Goal: Task Accomplishment & Management: Use online tool/utility

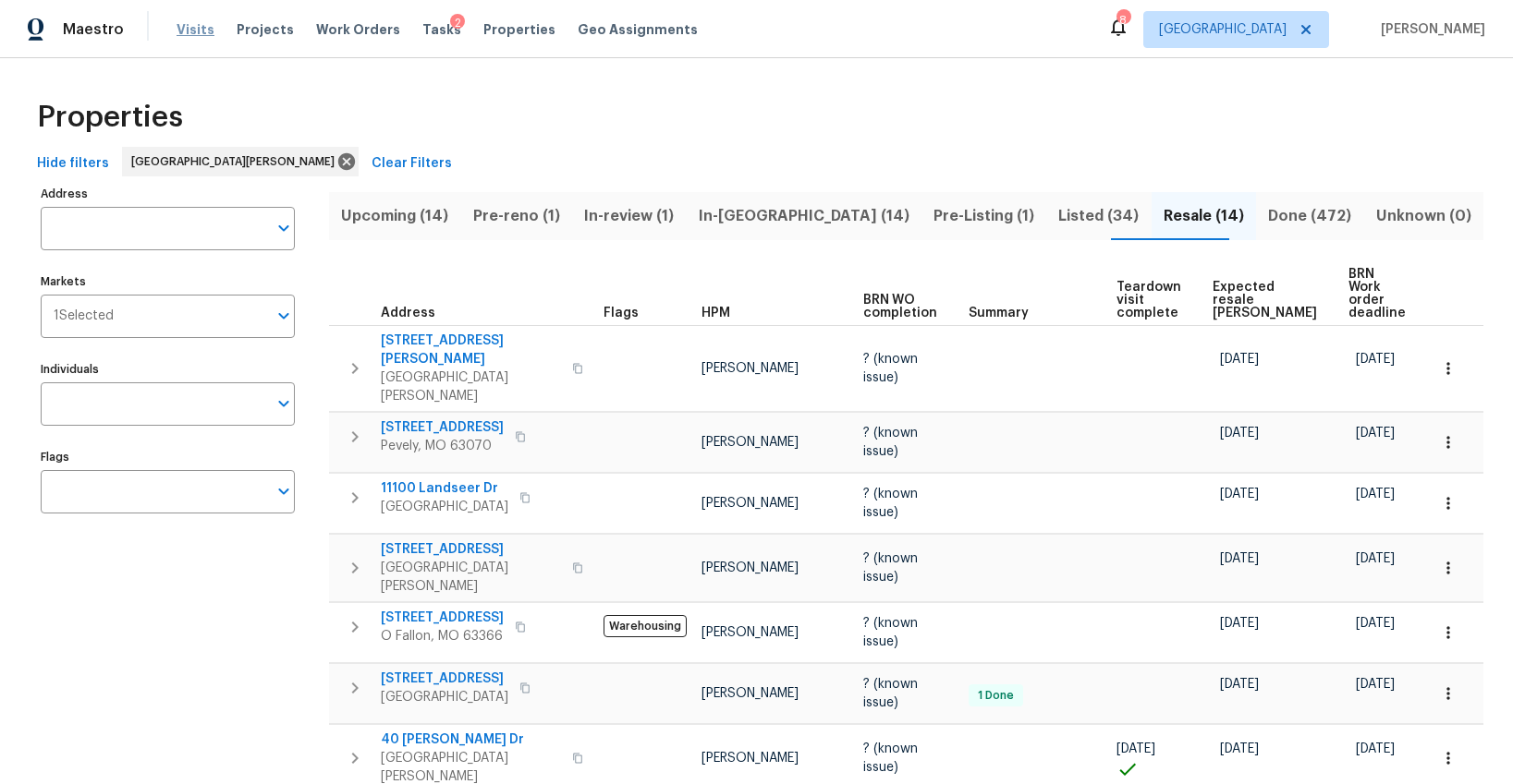
click at [180, 28] on span "Visits" at bounding box center [195, 29] width 38 height 18
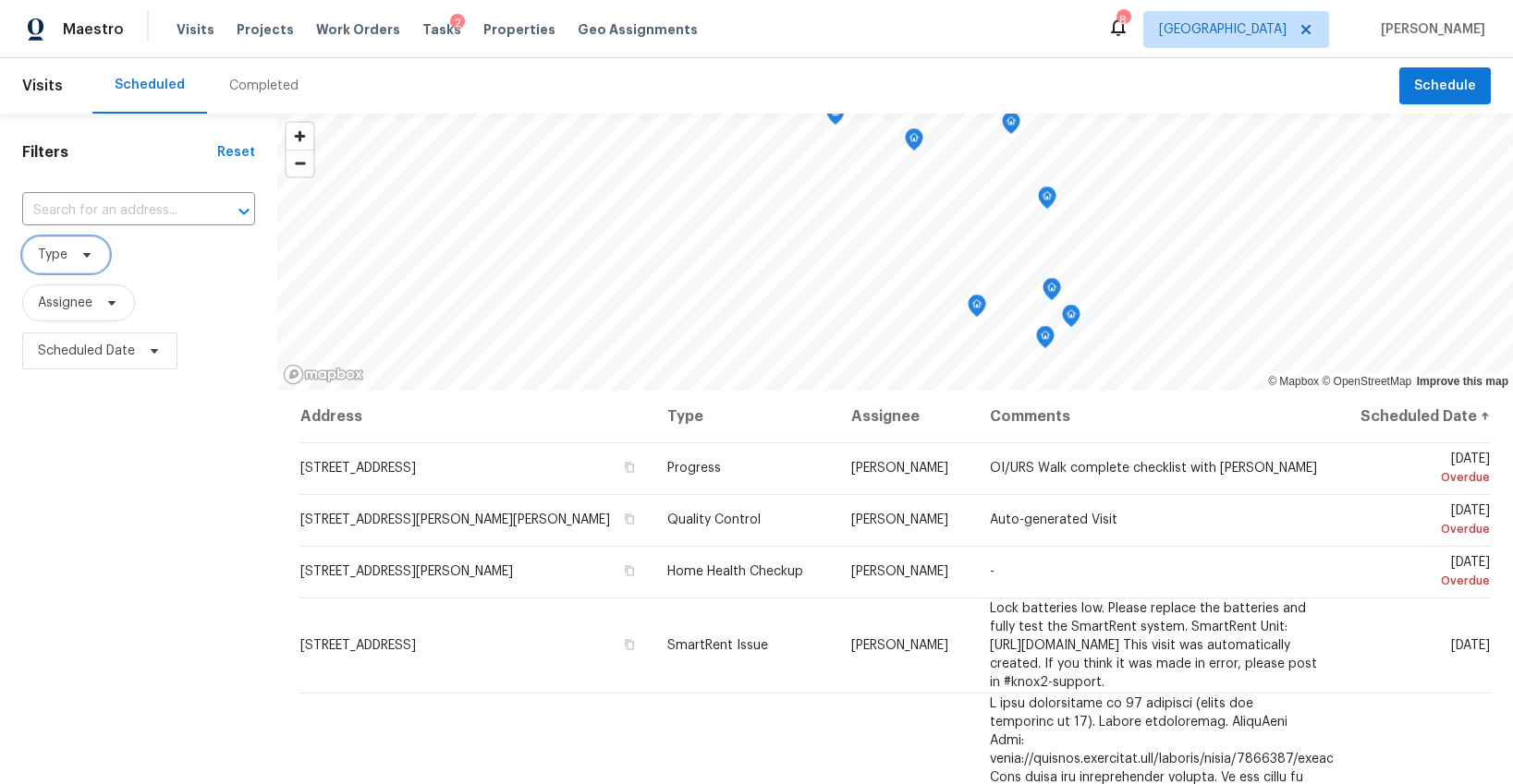
click at [66, 259] on span "Type" at bounding box center [52, 254] width 30 height 18
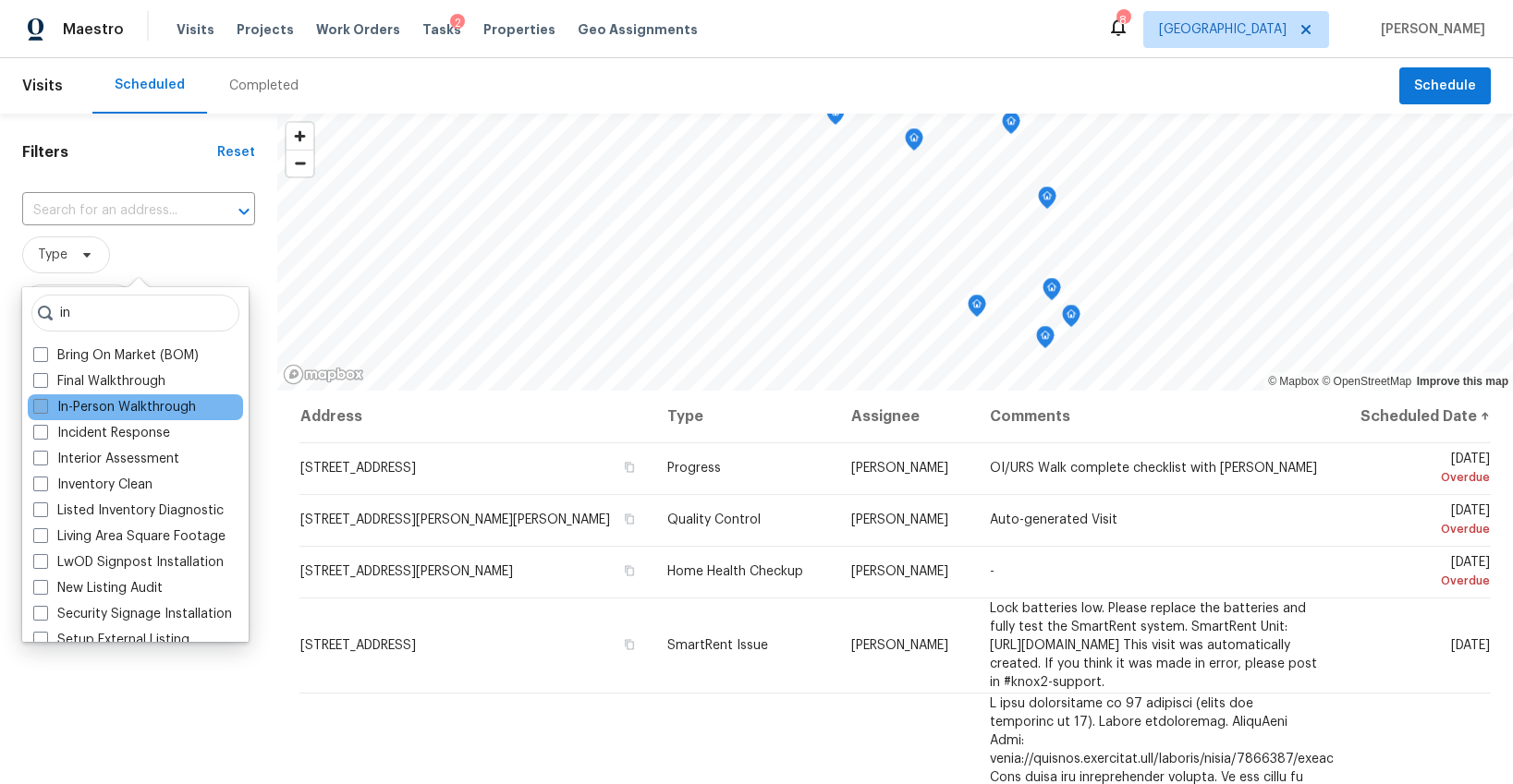
type input "in"
click at [96, 407] on label "In-Person Walkthrough" at bounding box center [115, 406] width 163 height 18
click at [45, 407] on input "In-Person Walkthrough" at bounding box center [40, 404] width 12 height 12
checkbox input "true"
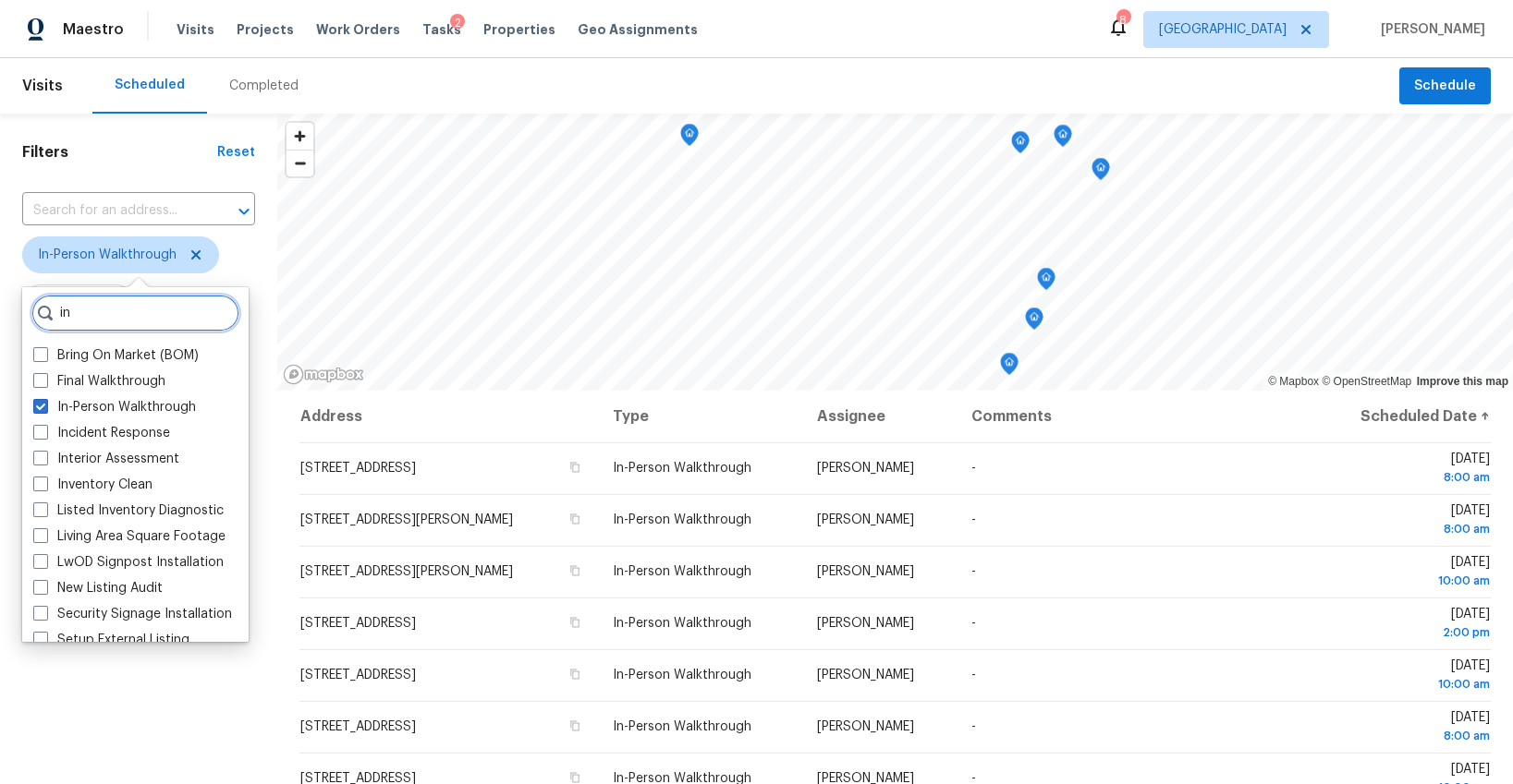
click at [102, 307] on input "in" at bounding box center [136, 313] width 208 height 37
drag, startPoint x: 101, startPoint y: 302, endPoint x: 101, endPoint y: 289, distance: 13.0
click at [101, 289] on div "in Bring On Market (BOM) Final Walkthrough In-Person Walkthrough Incident Respo…" at bounding box center [135, 464] width 226 height 354
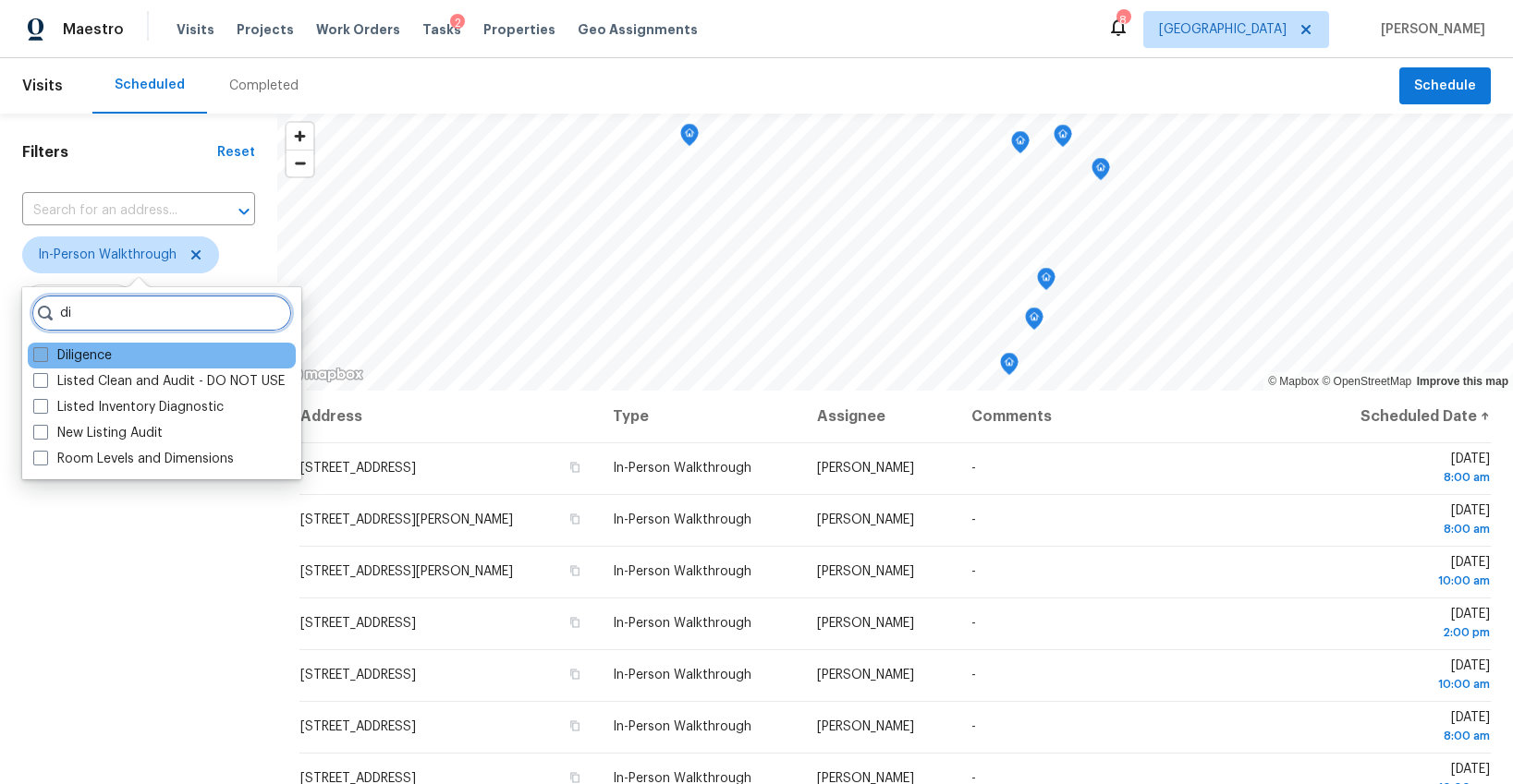
type input "di"
click at [72, 353] on label "Diligence" at bounding box center [72, 355] width 78 height 18
click at [45, 353] on input "Diligence" at bounding box center [40, 353] width 12 height 12
checkbox input "true"
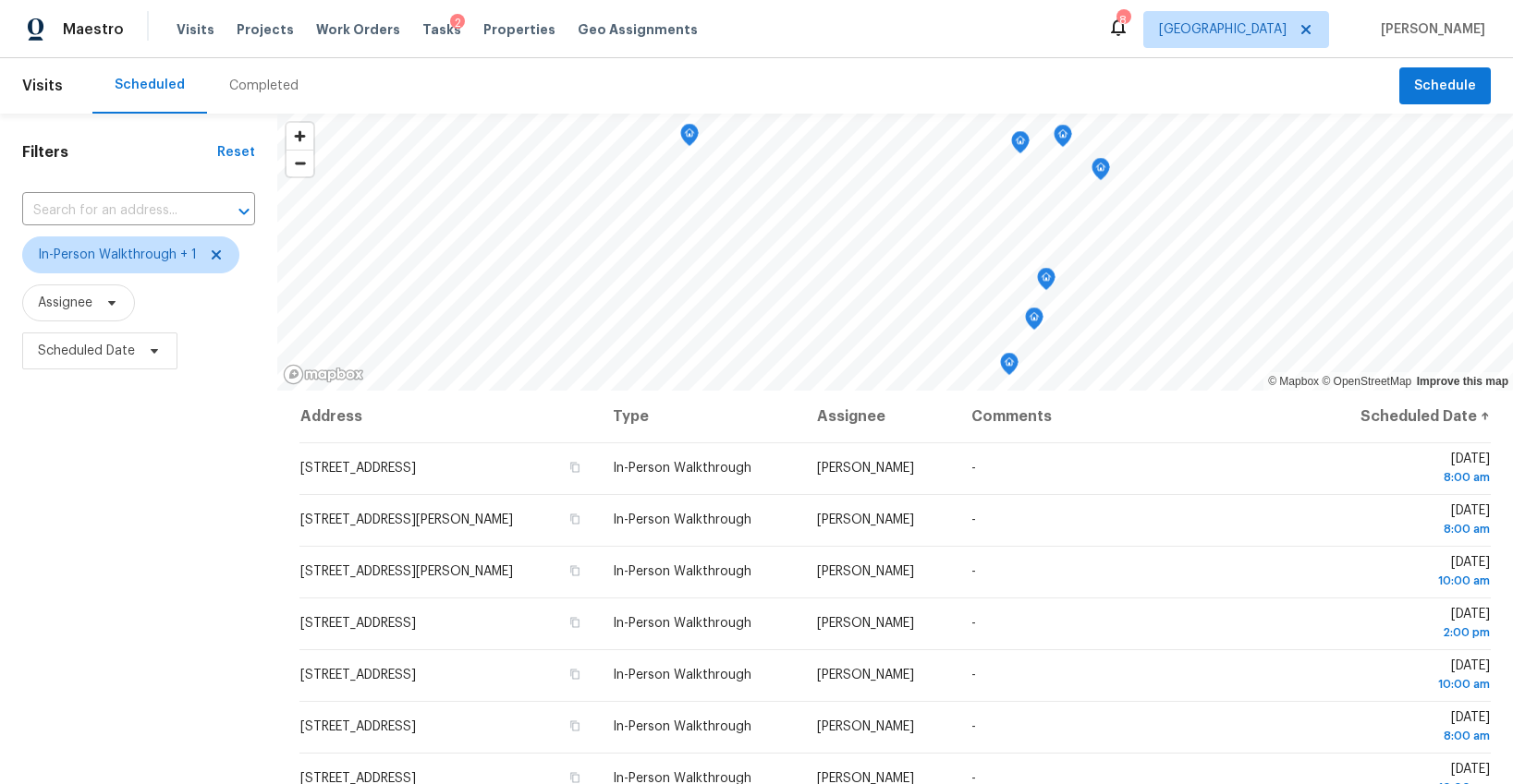
click at [99, 578] on div "Filters Reset ​ In-Person Walkthrough + 1 Assignee Scheduled Date" at bounding box center [139, 565] width 278 height 904
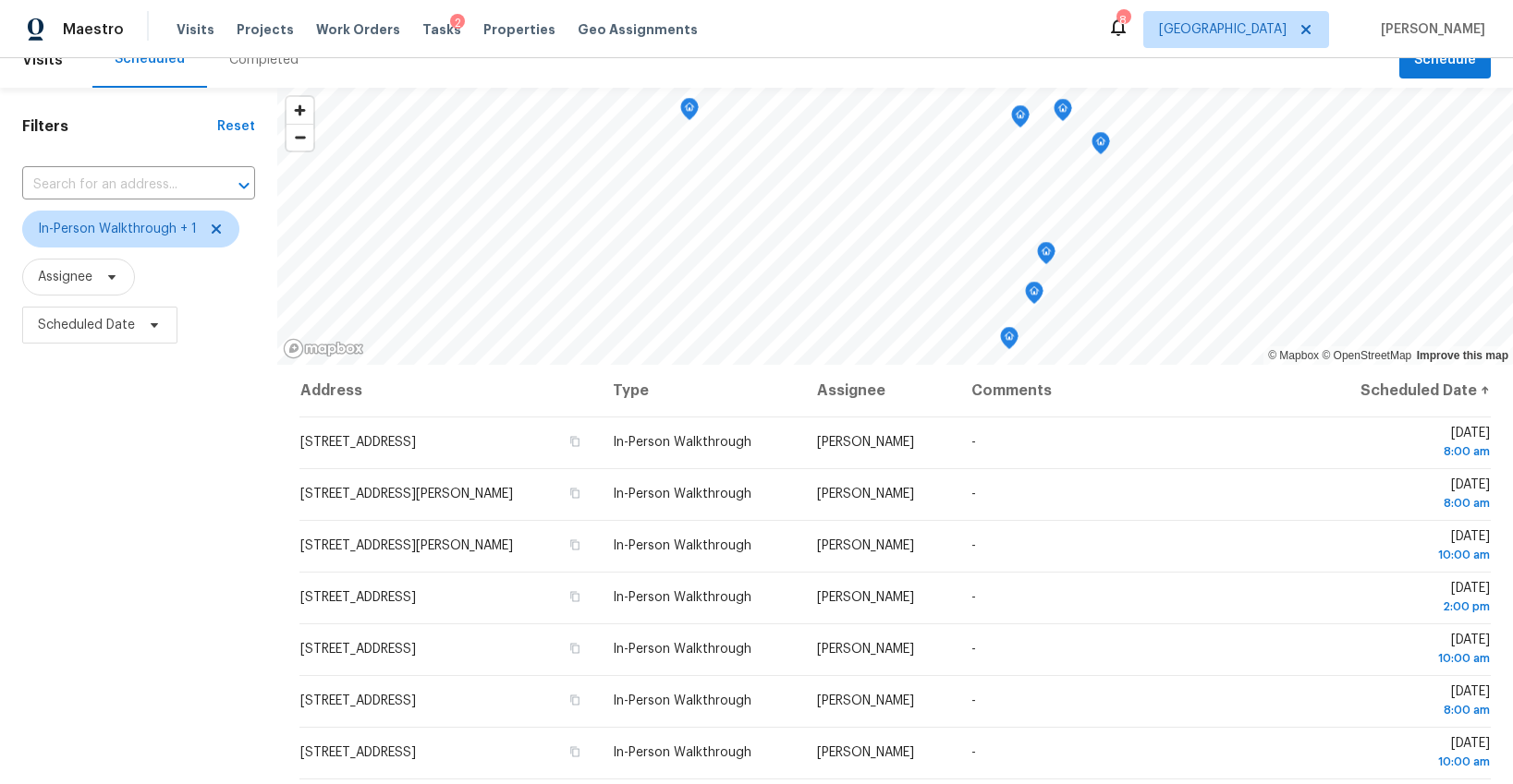
scroll to position [24, 0]
click at [422, 33] on span "Tasks" at bounding box center [441, 29] width 39 height 13
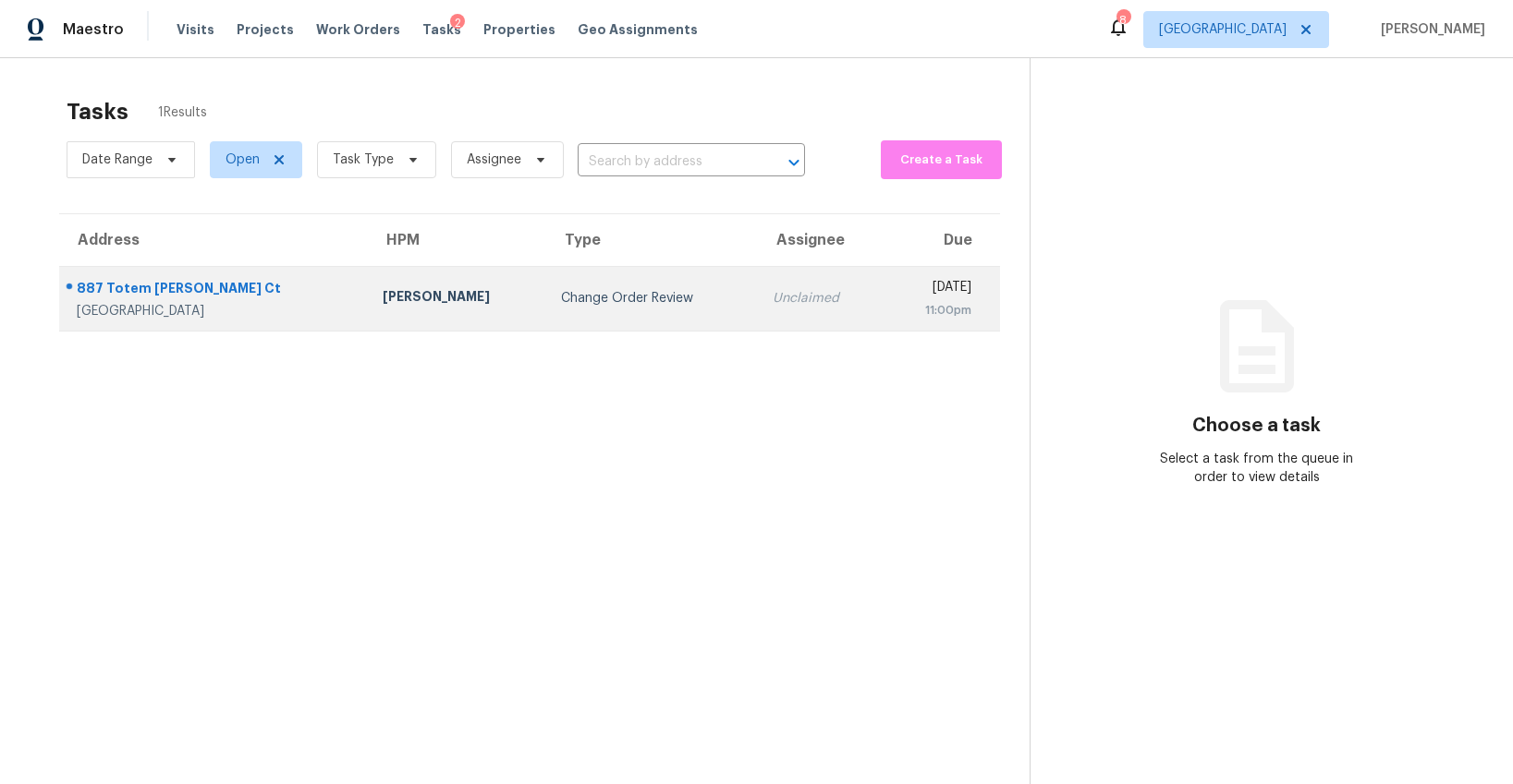
click at [561, 289] on div "Change Order Review" at bounding box center [651, 298] width 181 height 18
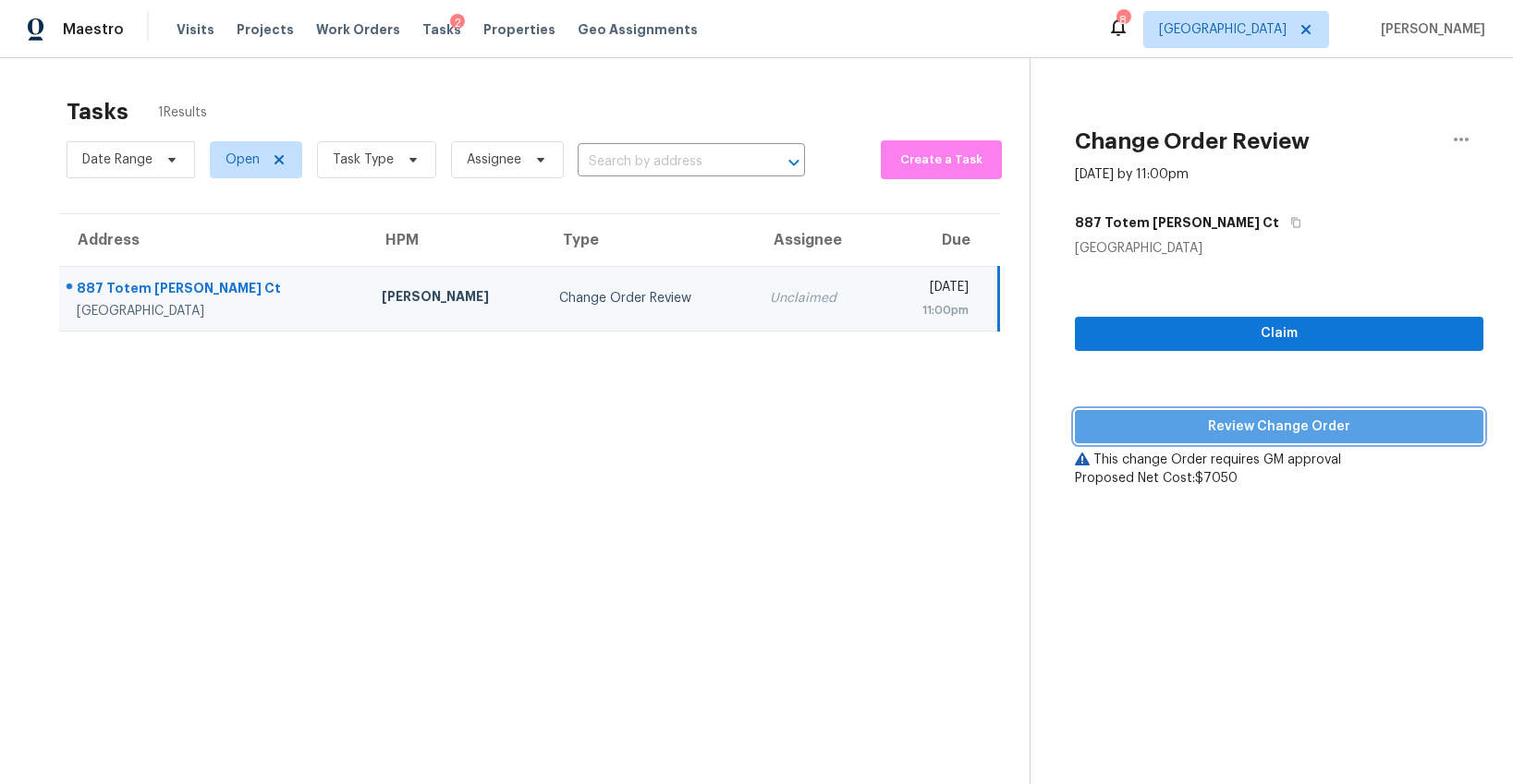
click at [1120, 427] on span "Review Change Order" at bounding box center [1278, 427] width 379 height 23
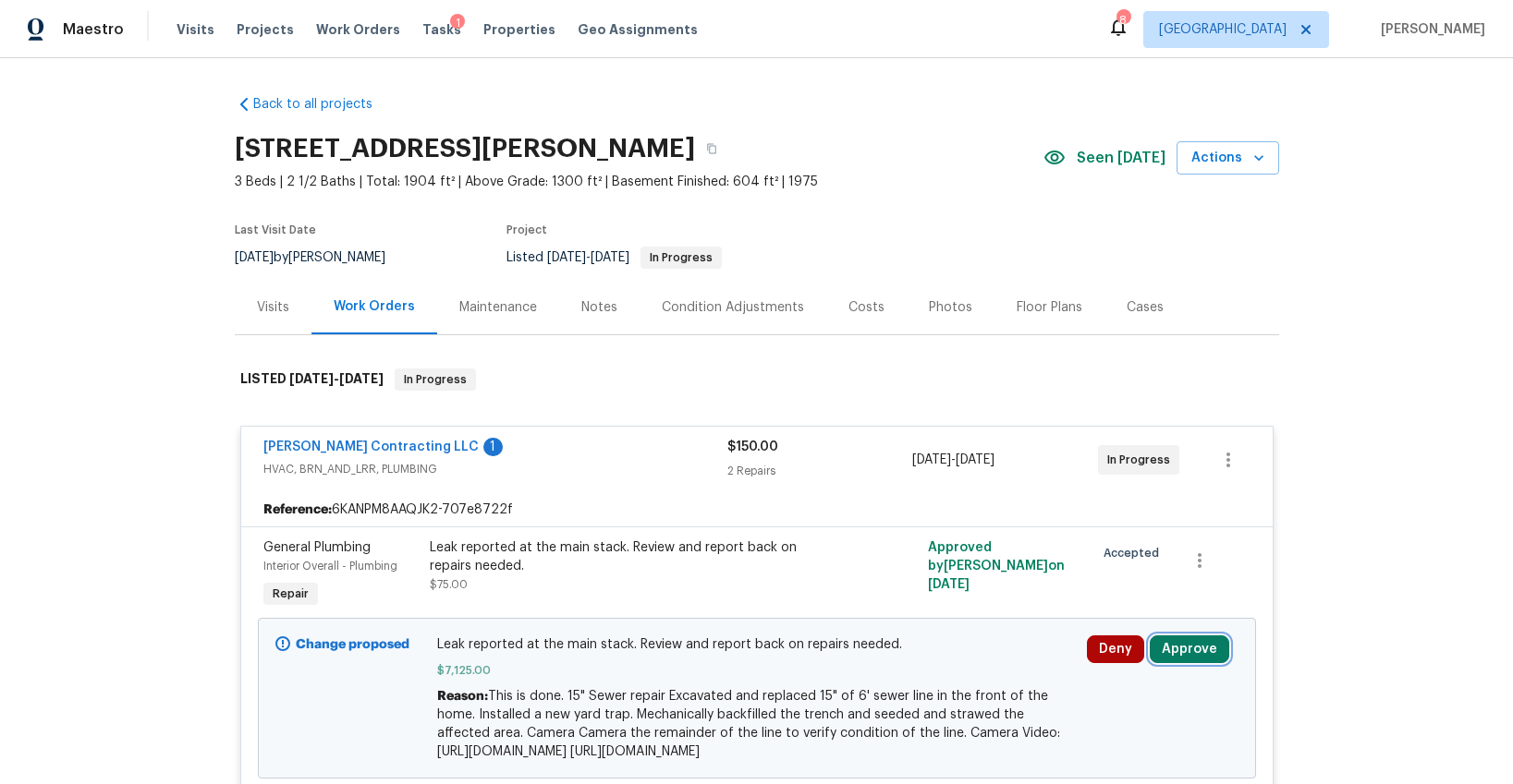
click at [1166, 648] on button "Approve" at bounding box center [1189, 649] width 79 height 28
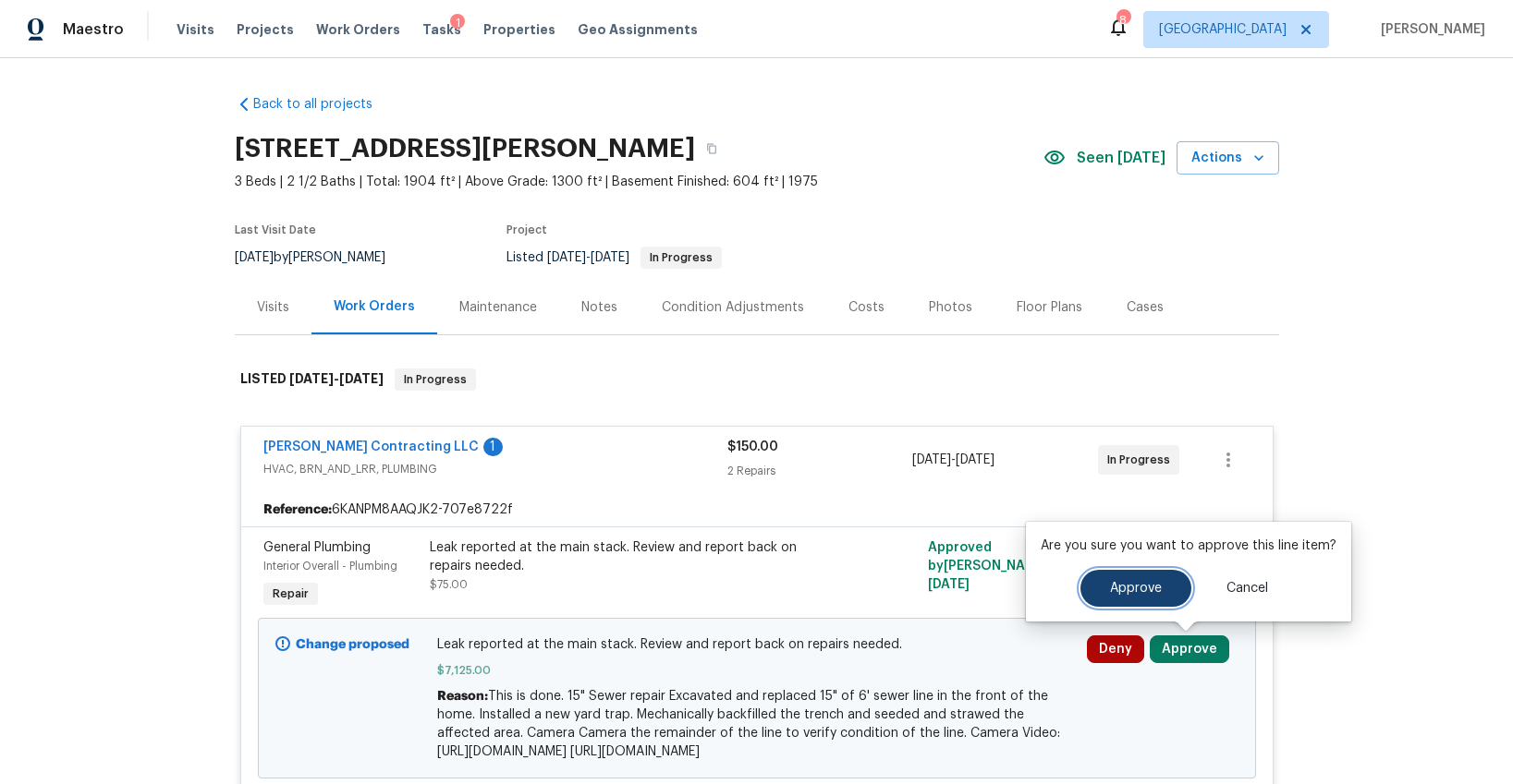
click at [1088, 592] on button "Approve" at bounding box center [1135, 588] width 111 height 37
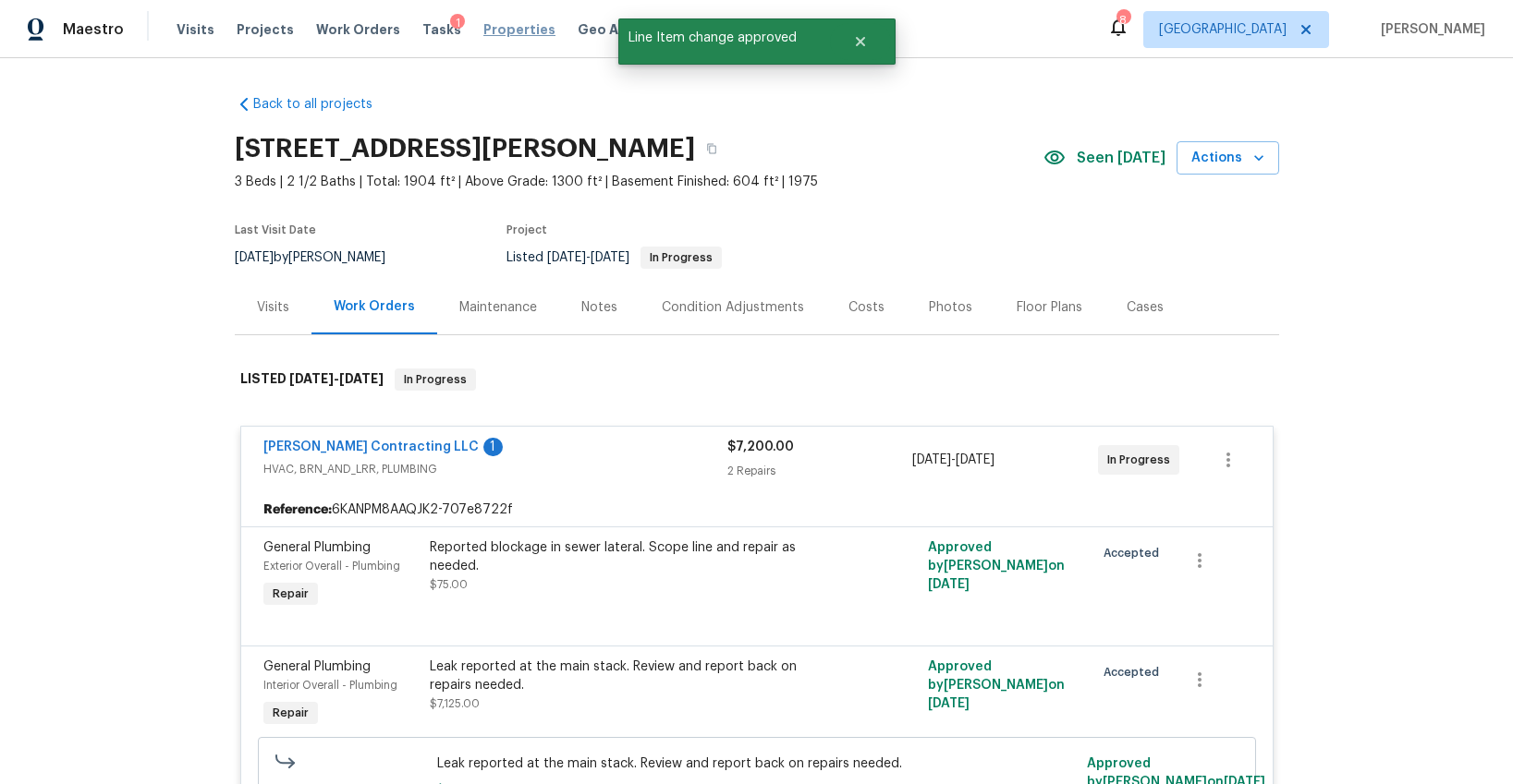
click at [497, 25] on span "Properties" at bounding box center [518, 29] width 72 height 18
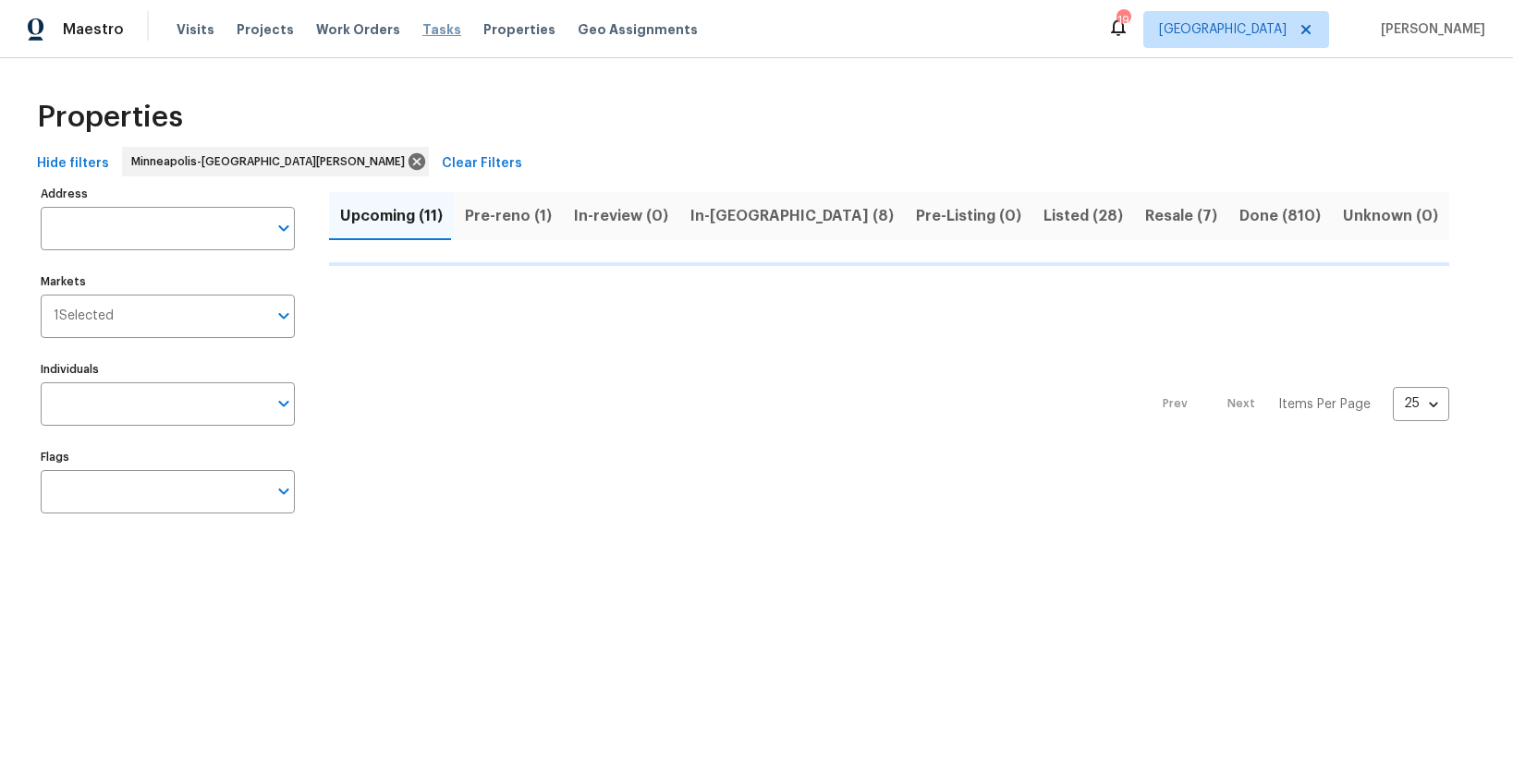
click at [422, 28] on span "Tasks" at bounding box center [441, 29] width 39 height 13
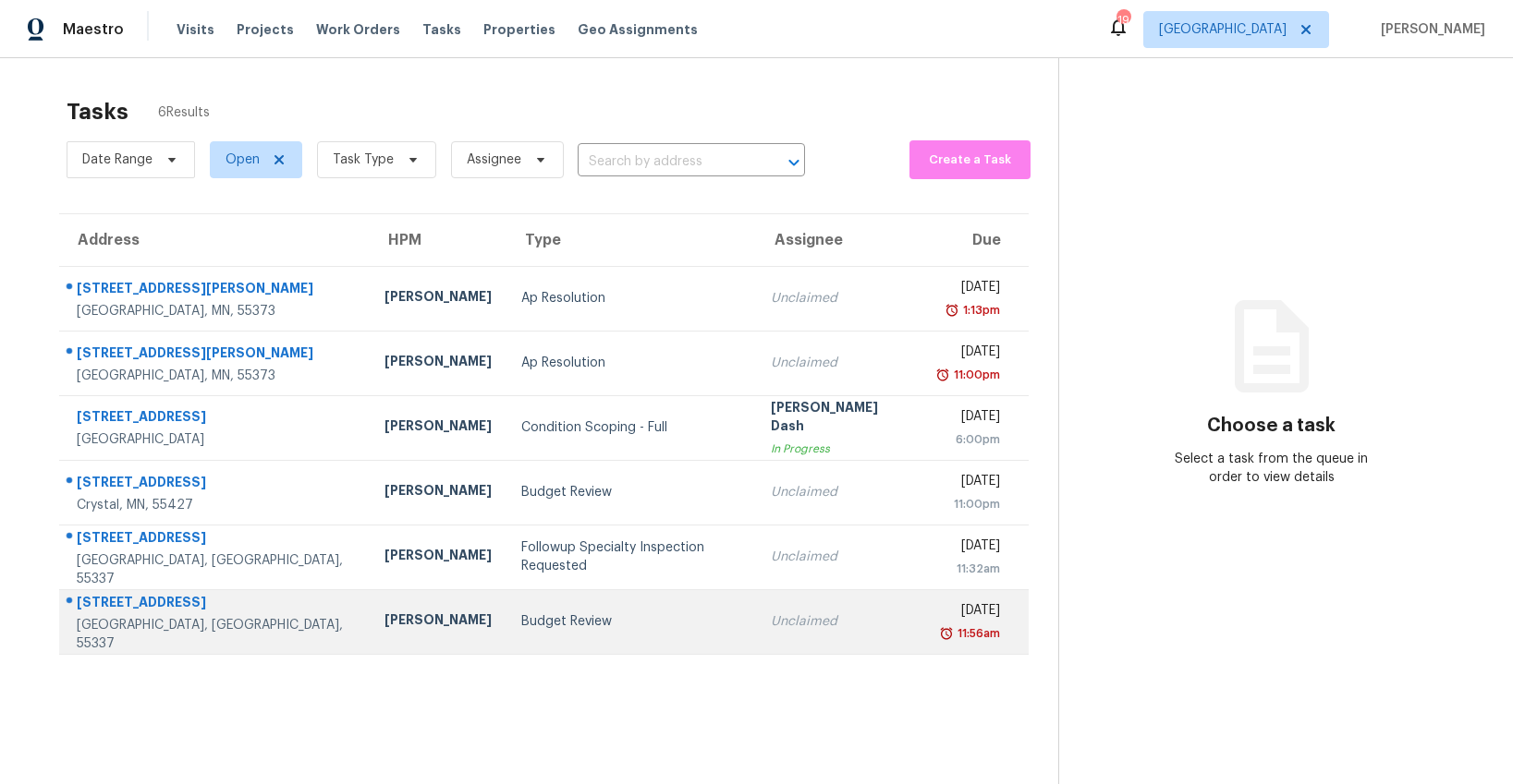
click at [554, 596] on td "Budget Review" at bounding box center [631, 621] width 251 height 65
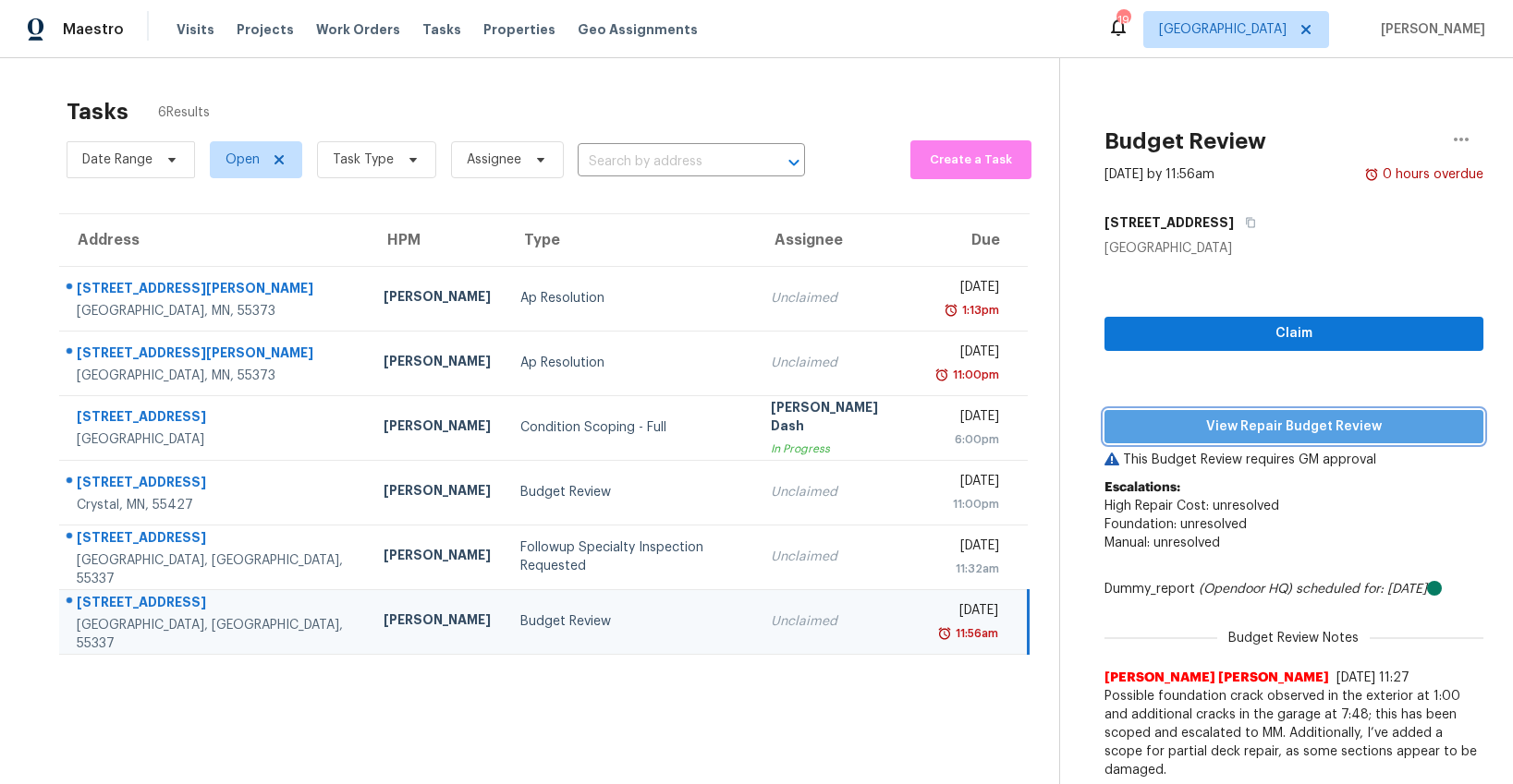
click at [1139, 435] on span "View Repair Budget Review" at bounding box center [1293, 427] width 349 height 23
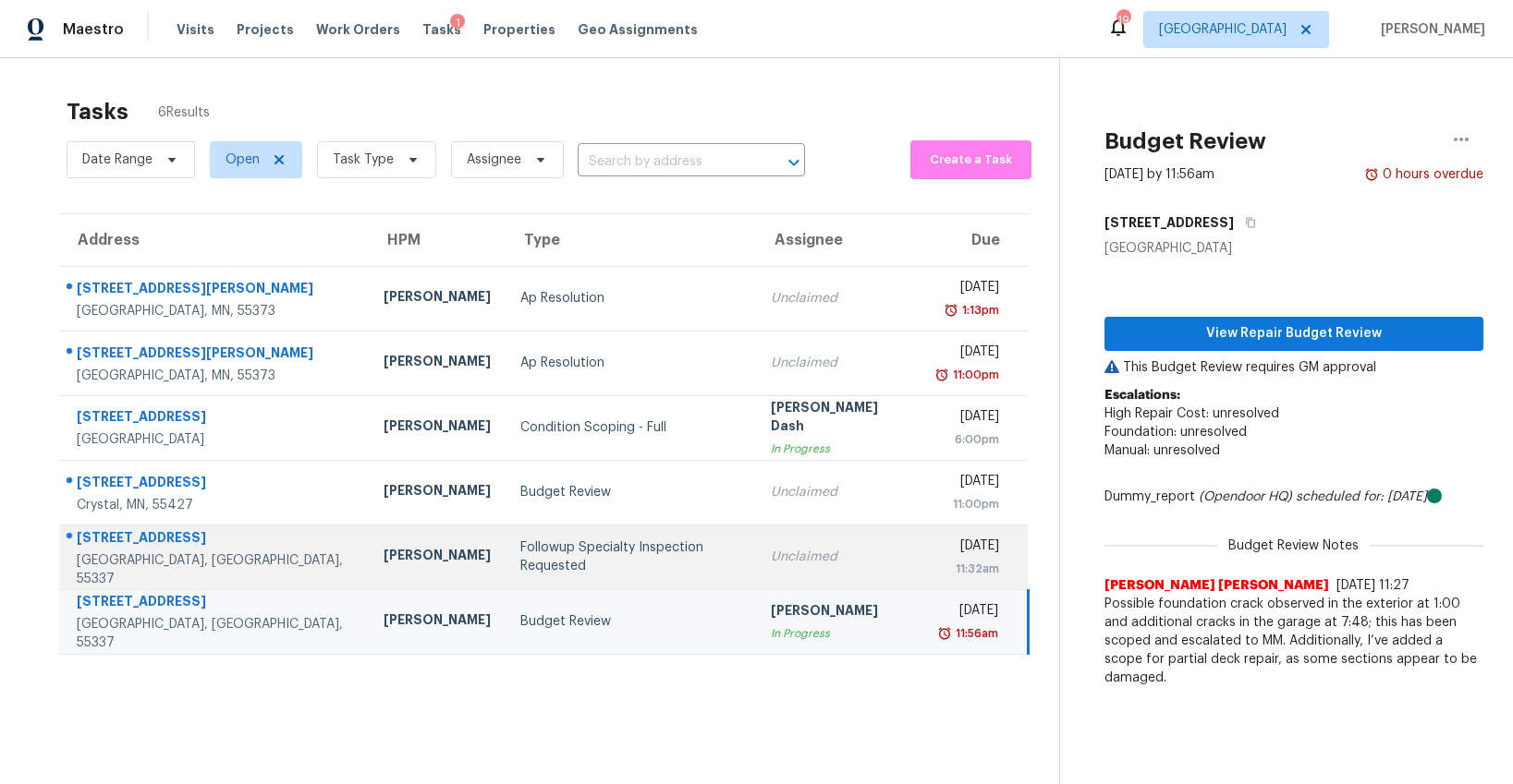
click at [520, 555] on div "Followup Specialty Inspection Requested" at bounding box center [630, 557] width 220 height 37
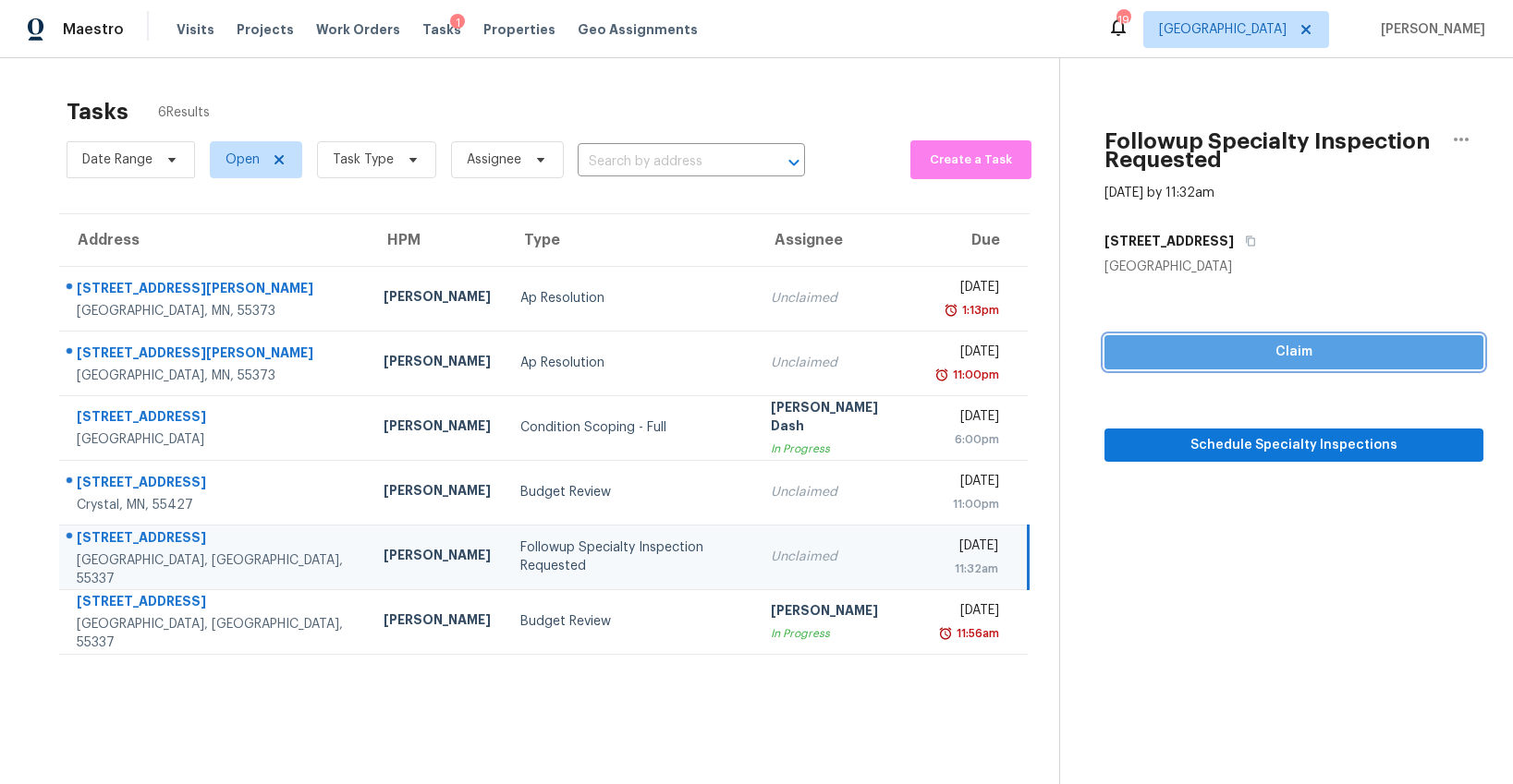
click at [1119, 344] on span "Claim" at bounding box center [1293, 353] width 349 height 23
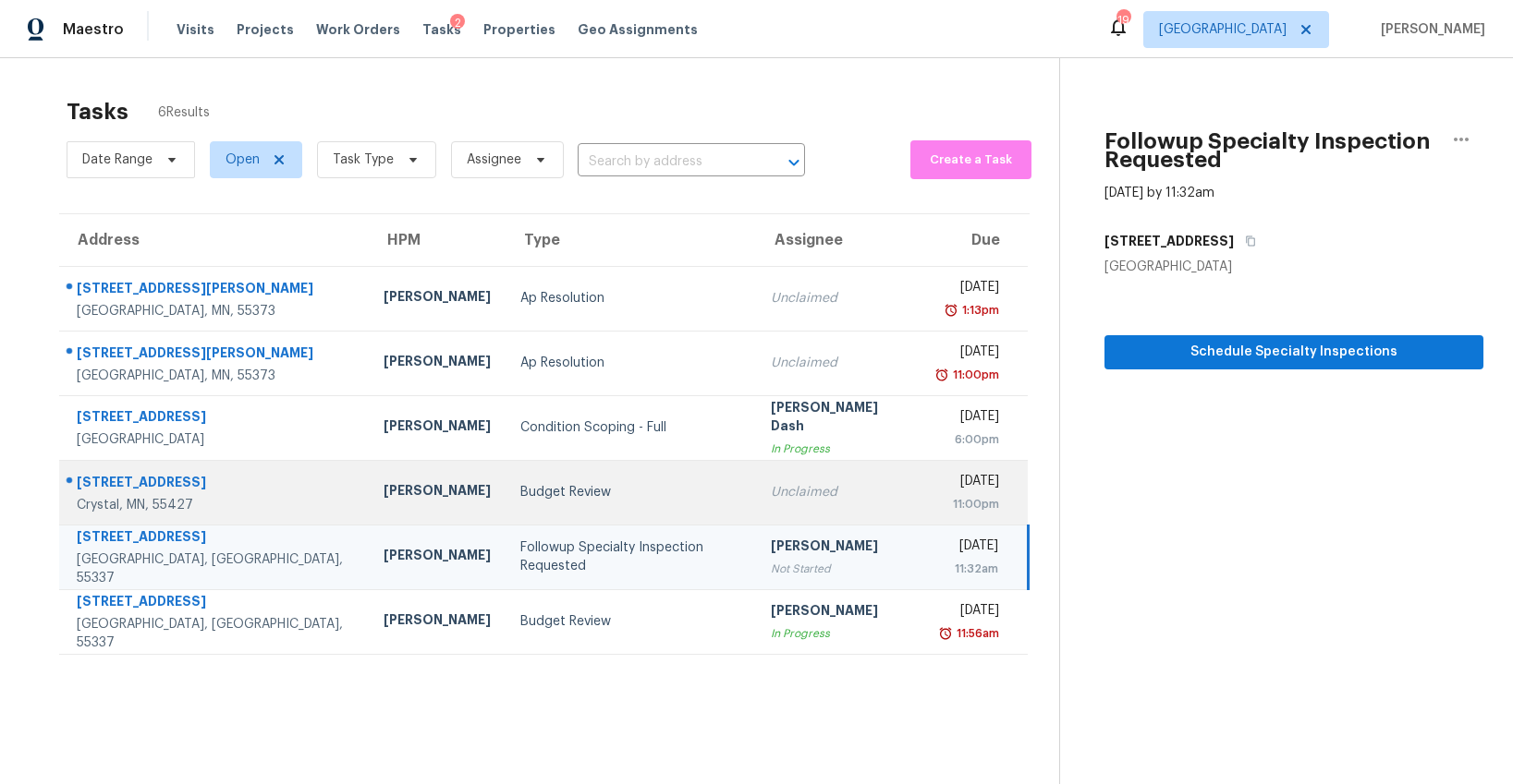
click at [520, 496] on div "Budget Review" at bounding box center [630, 491] width 220 height 18
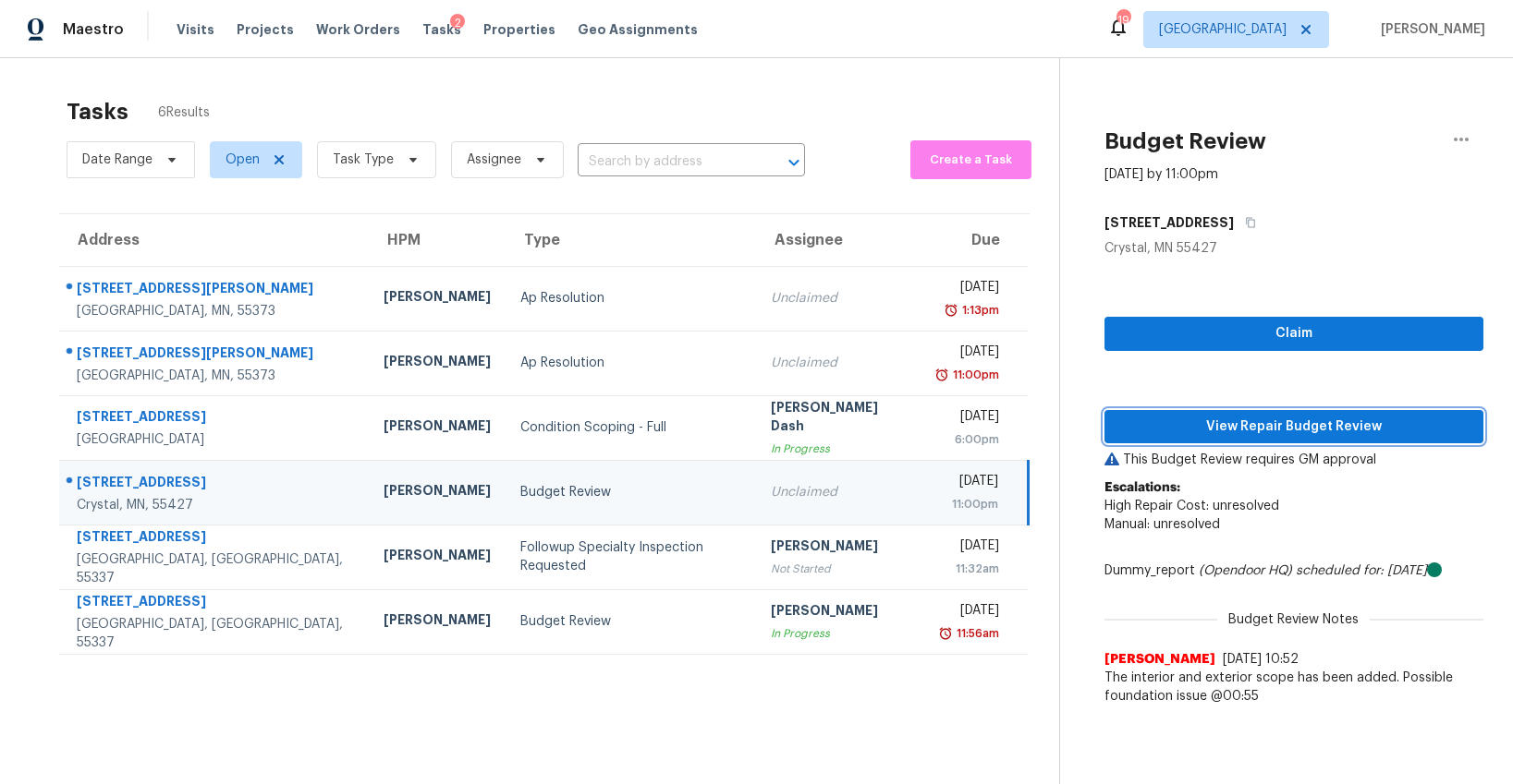
click at [1289, 429] on span "View Repair Budget Review" at bounding box center [1293, 427] width 349 height 23
